Goal: Task Accomplishment & Management: Complete application form

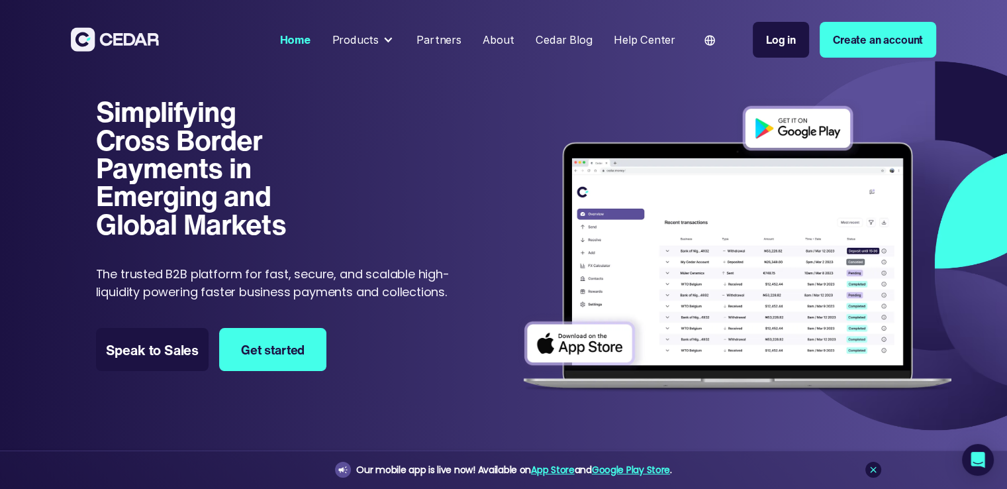
click at [444, 46] on div "Partners" at bounding box center [438, 40] width 45 height 17
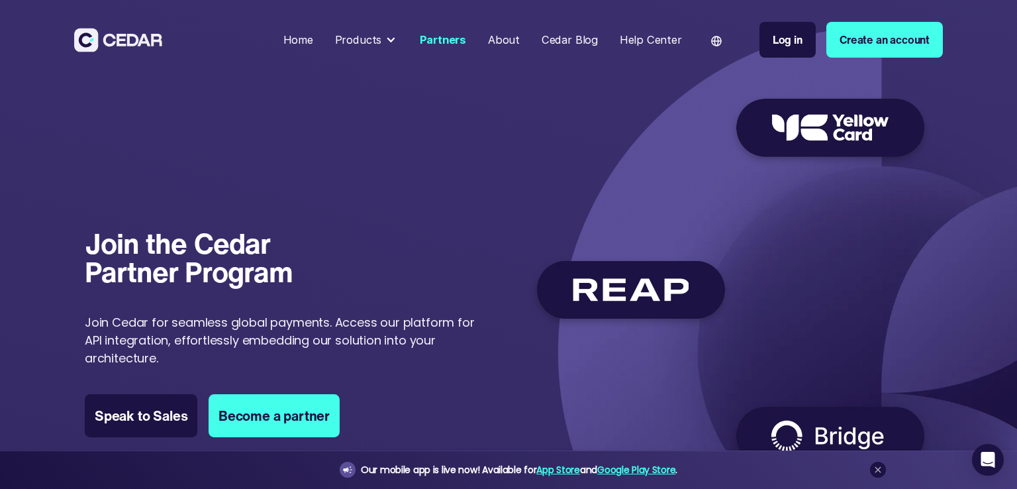
scroll to position [106, 0]
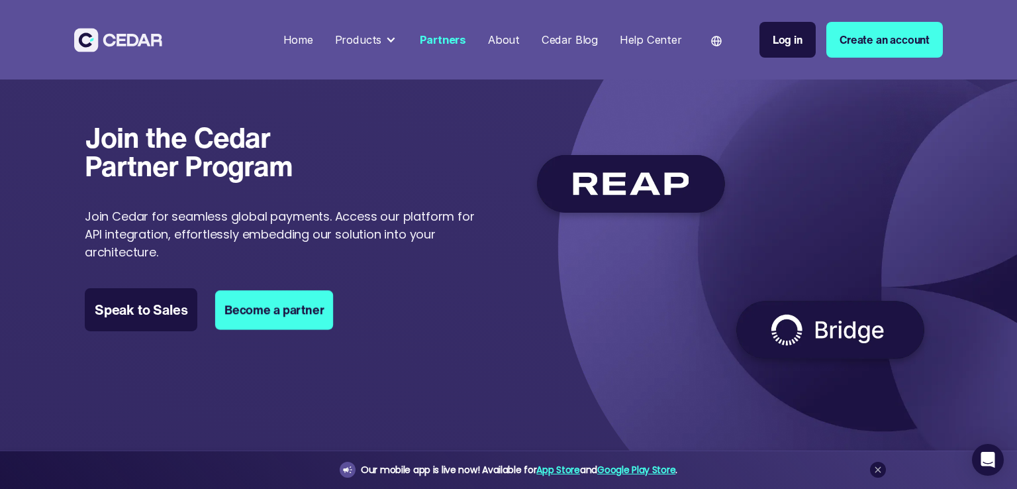
click at [258, 305] on link "Become a partner" at bounding box center [274, 309] width 118 height 39
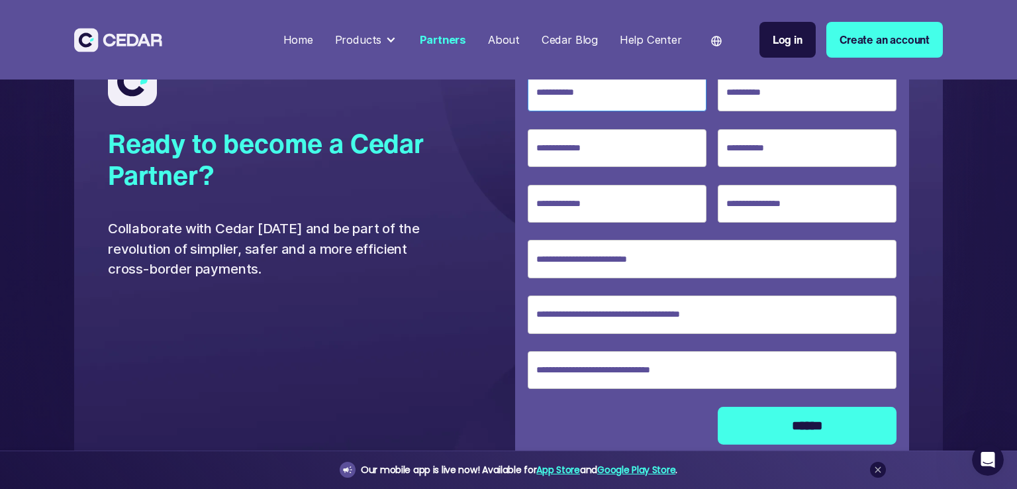
scroll to position [2783, 0]
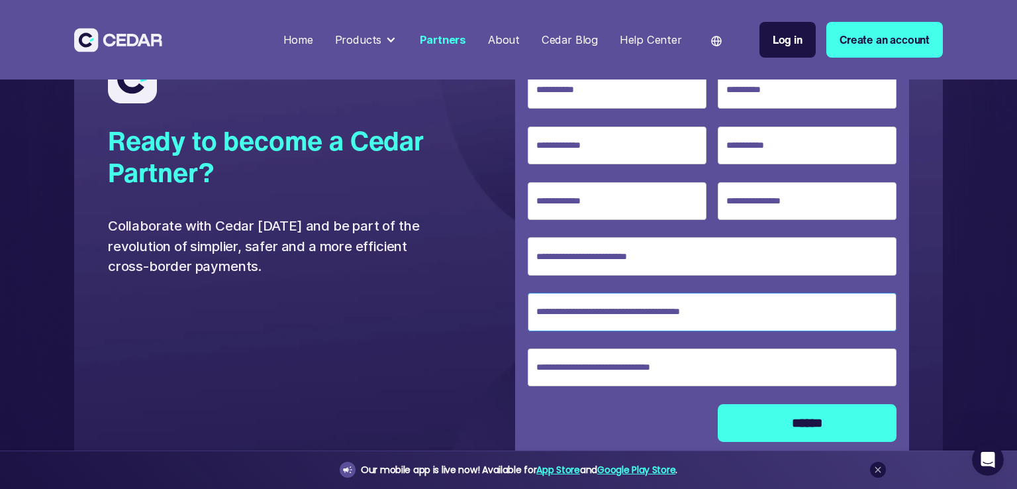
click at [658, 306] on input "Specify Currency" at bounding box center [712, 312] width 368 height 38
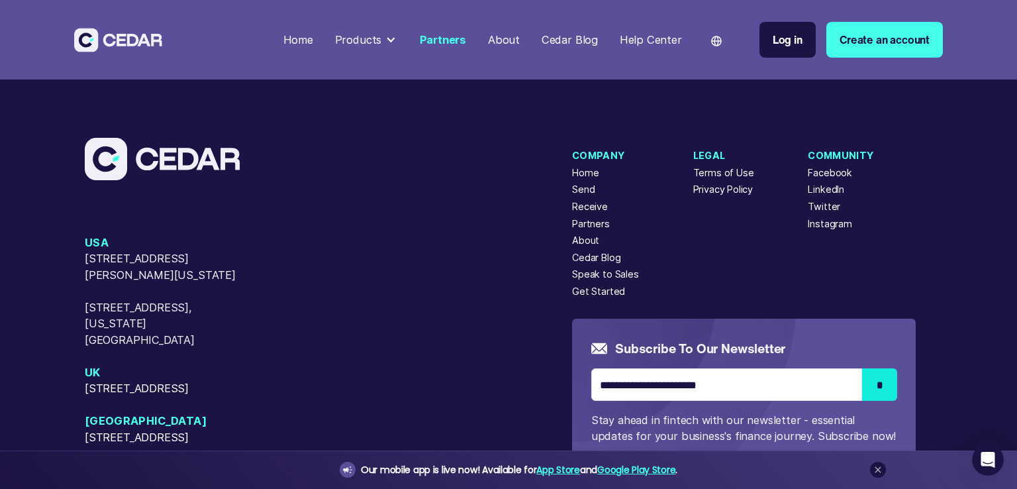
scroll to position [3497, 0]
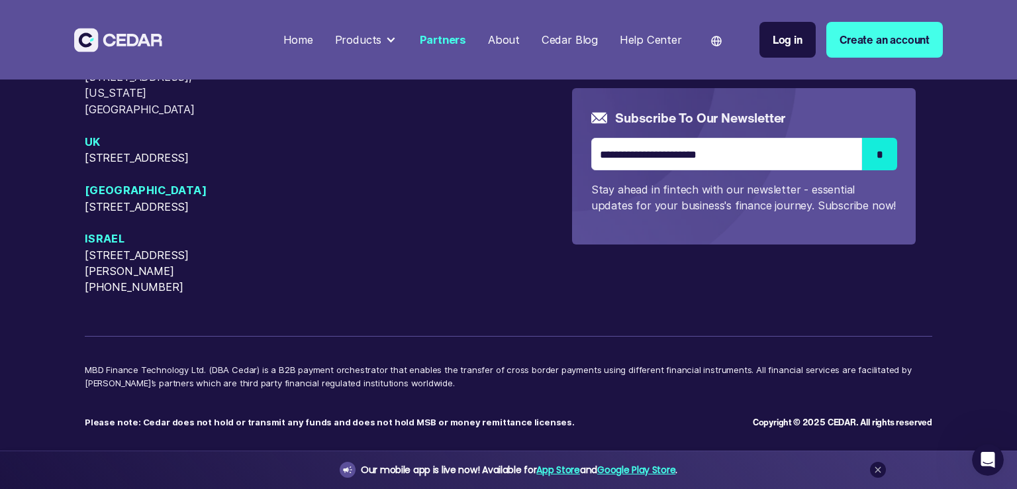
click at [373, 38] on div "Products" at bounding box center [358, 40] width 47 height 17
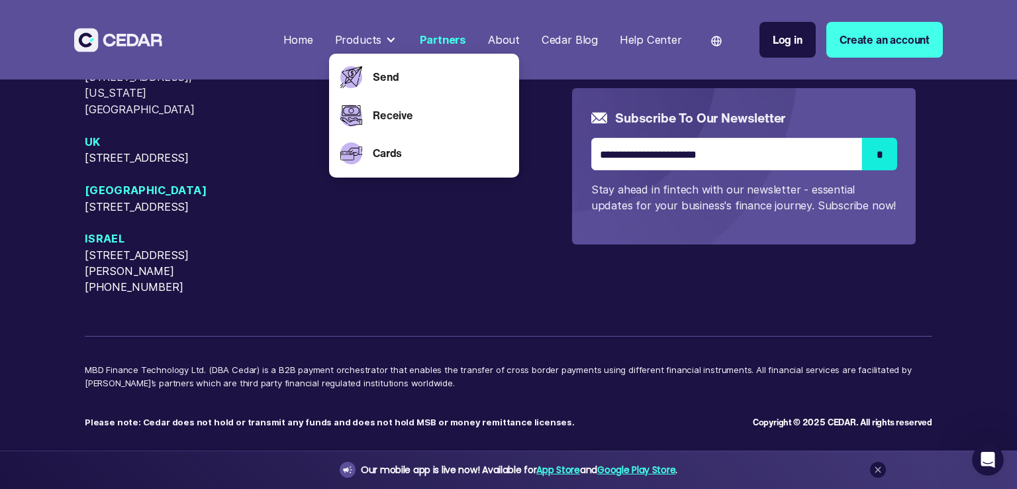
click at [512, 40] on div "About" at bounding box center [504, 40] width 32 height 17
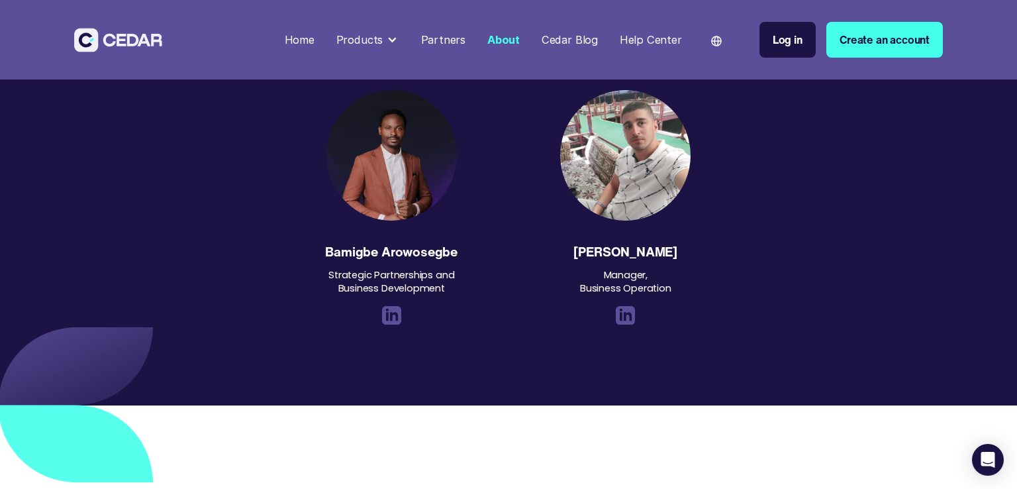
scroll to position [1846, 0]
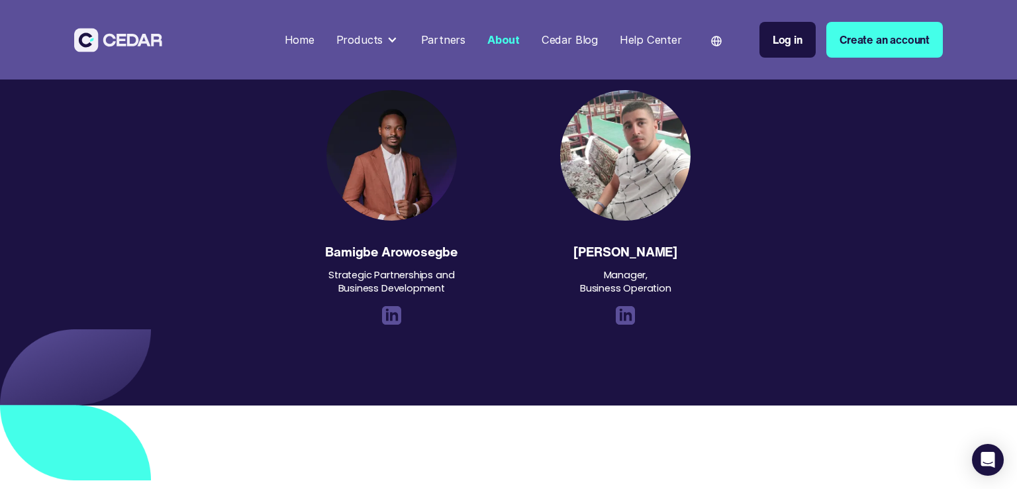
click at [387, 318] on img at bounding box center [391, 315] width 19 height 19
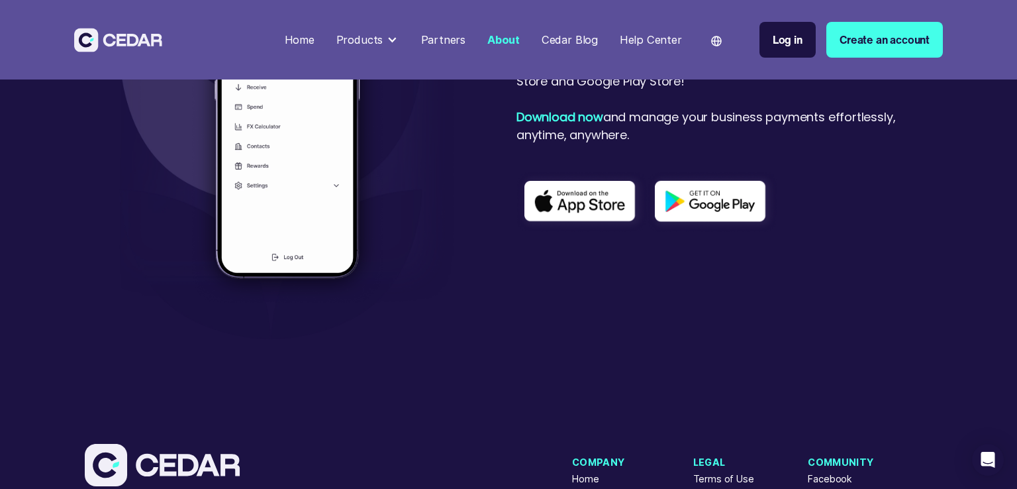
scroll to position [3300, 0]
